Goal: Transaction & Acquisition: Purchase product/service

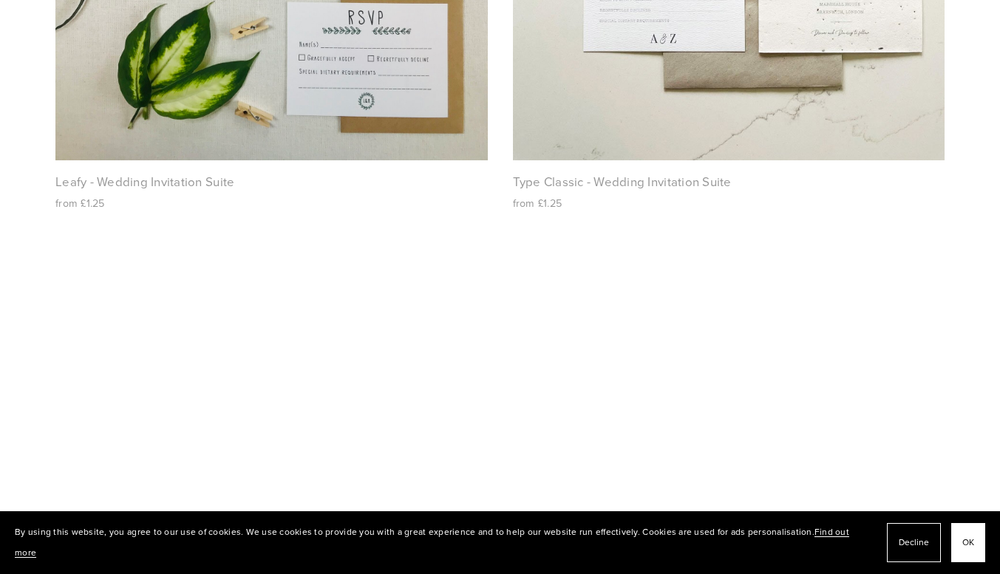
scroll to position [3209, 0]
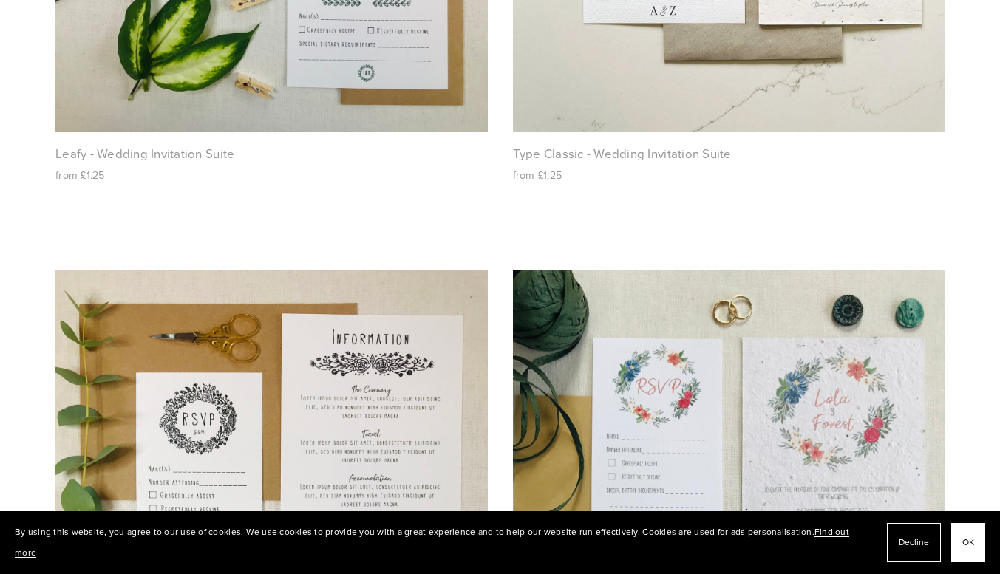
click at [973, 548] on span "OK" at bounding box center [968, 542] width 12 height 21
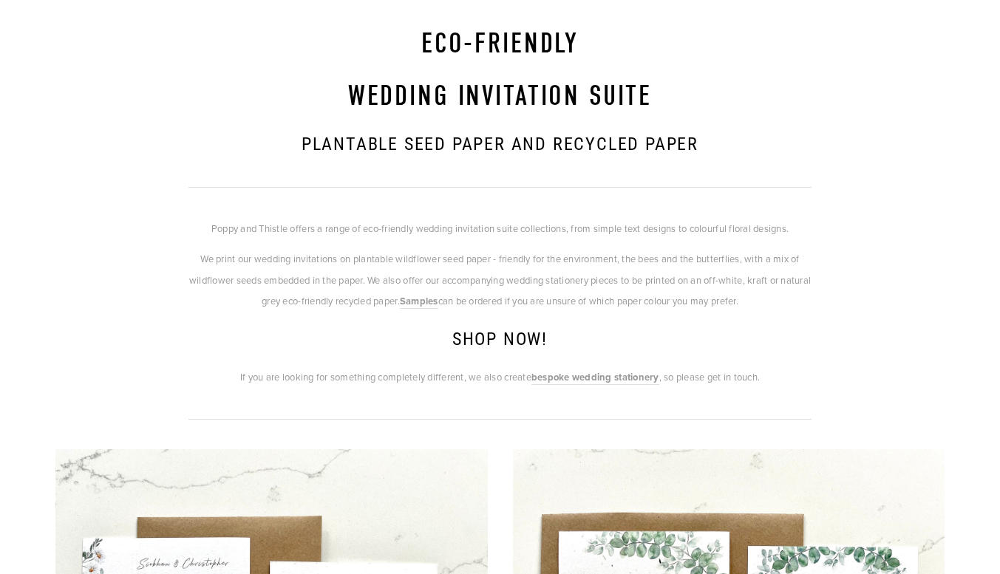
scroll to position [0, 0]
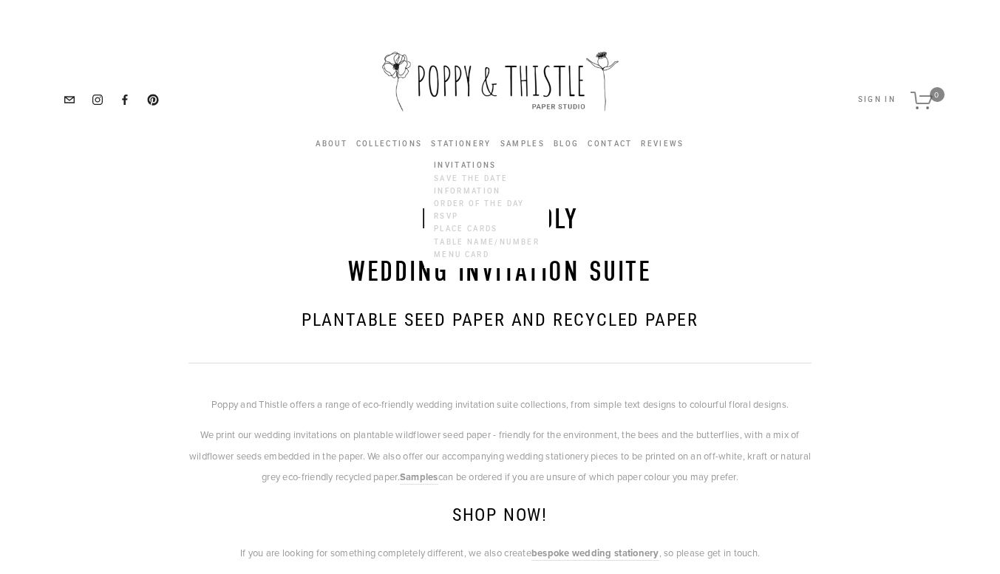
click at [494, 167] on link "Invitations" at bounding box center [486, 166] width 111 height 13
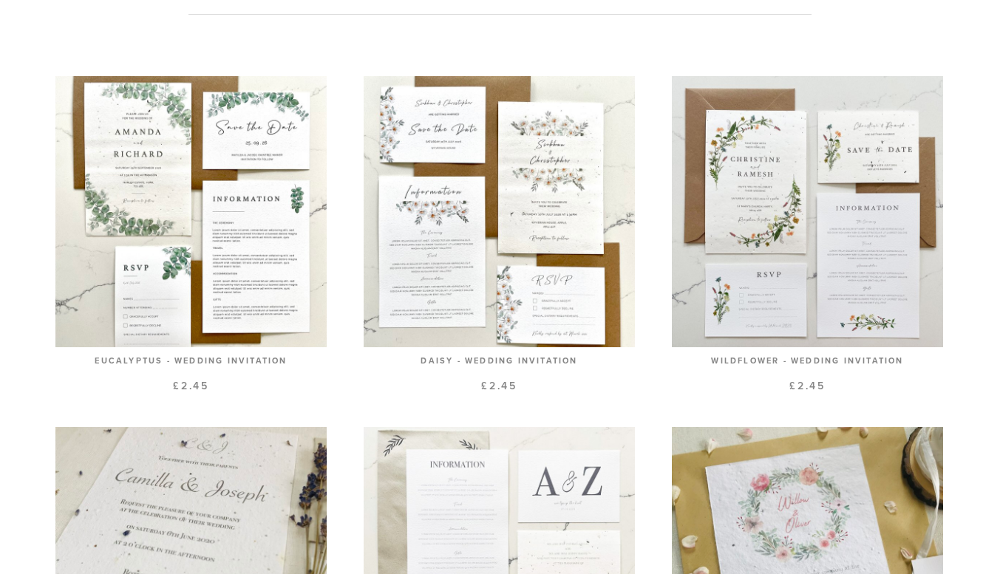
scroll to position [657, 0]
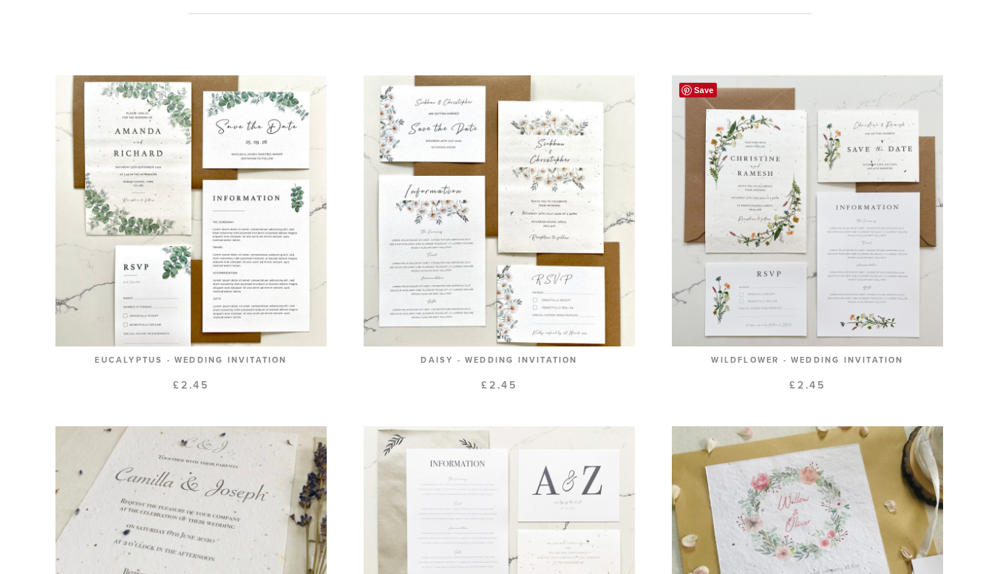
click at [791, 199] on link at bounding box center [807, 232] width 271 height 314
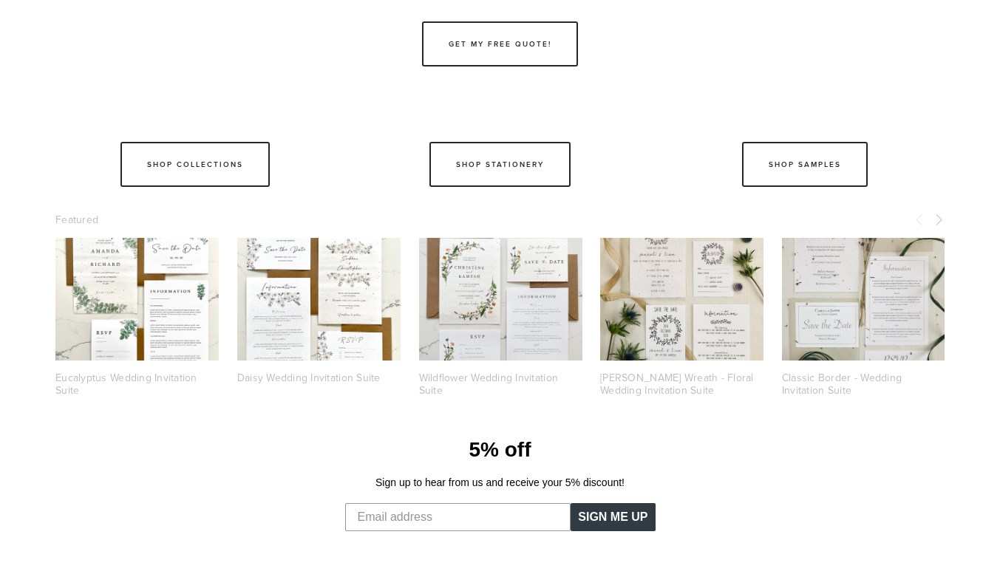
scroll to position [1121, 0]
click at [459, 518] on input "Email address" at bounding box center [458, 517] width 226 height 28
click at [732, 466] on div "5% off Sign up to hear from us and receive your 5% discount! SIGN ME UP Submit" at bounding box center [499, 484] width 622 height 123
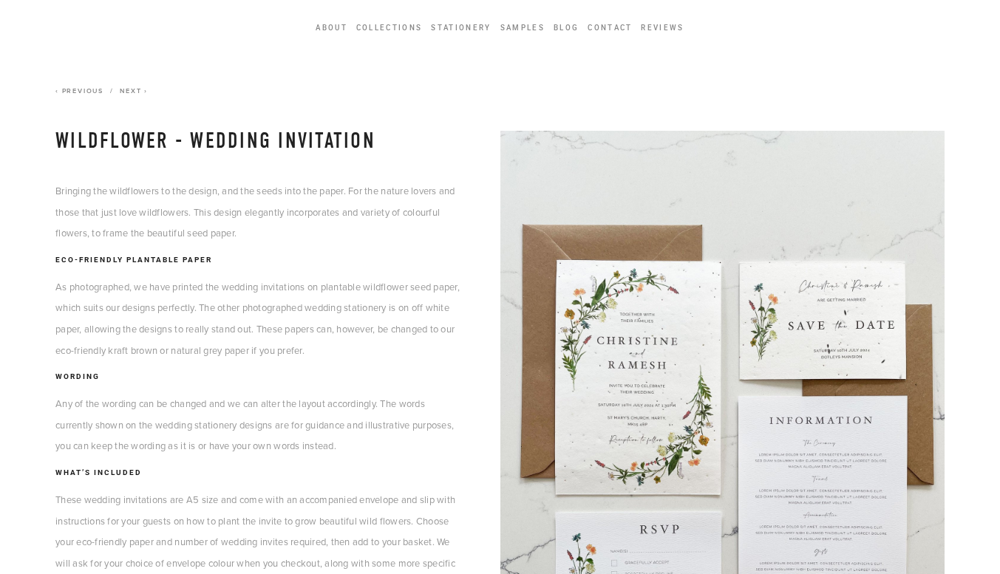
scroll to position [0, 0]
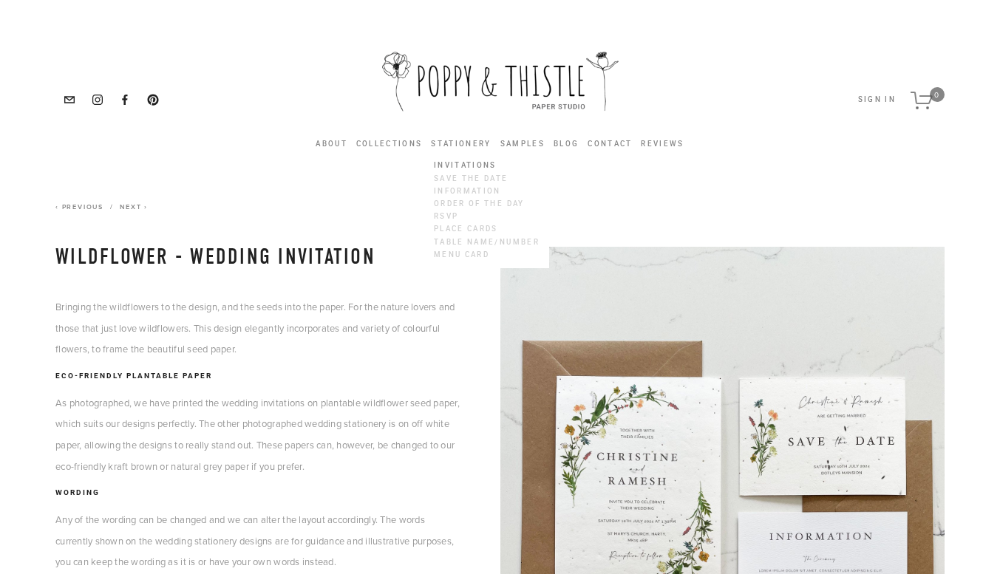
click at [466, 163] on link "Invitations" at bounding box center [486, 166] width 111 height 13
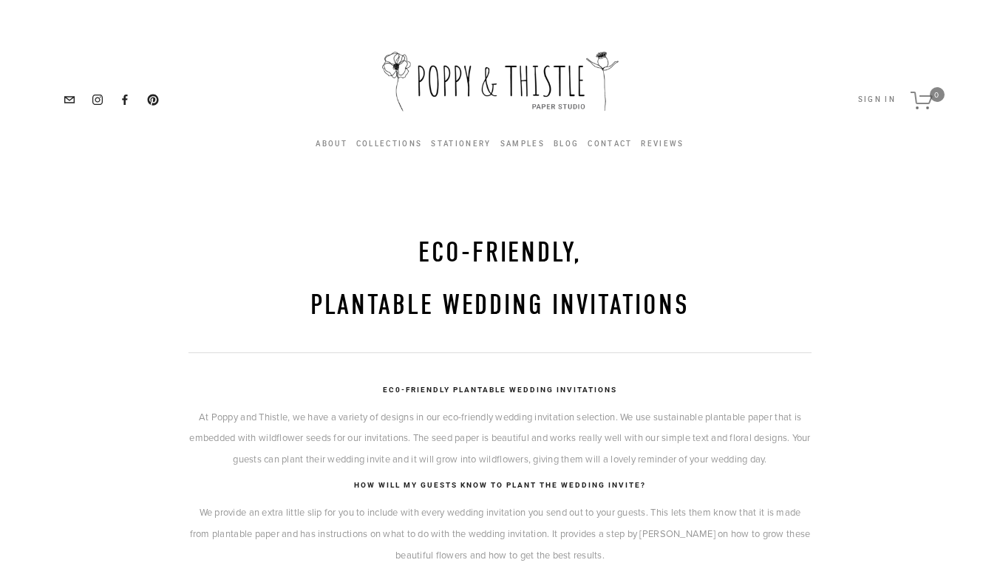
click at [466, 163] on div "About Our Philosophy Seed Paper Collections Stationery Invitations Save the Dat…" at bounding box center [499, 99] width 985 height 185
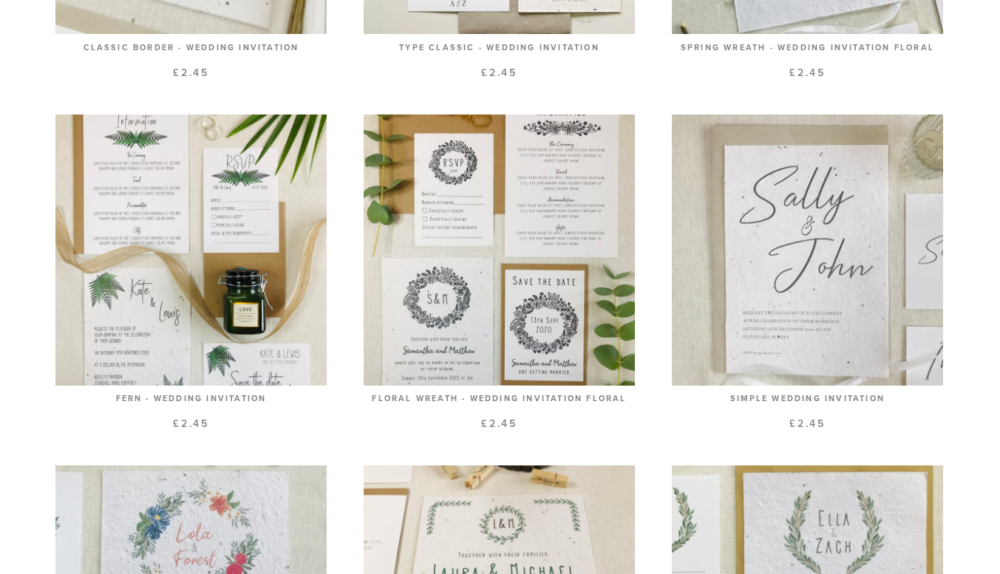
scroll to position [1321, 0]
